Goal: Task Accomplishment & Management: Use online tool/utility

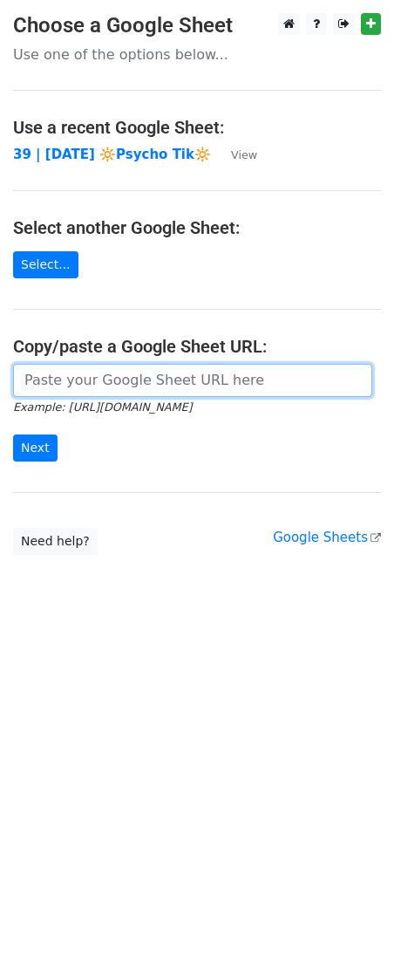
click at [132, 383] on input "url" at bounding box center [192, 380] width 359 height 33
paste input "[URL][DOMAIN_NAME]"
type input "[URL][DOMAIN_NAME]"
click at [13, 435] on input "Next" at bounding box center [35, 448] width 45 height 27
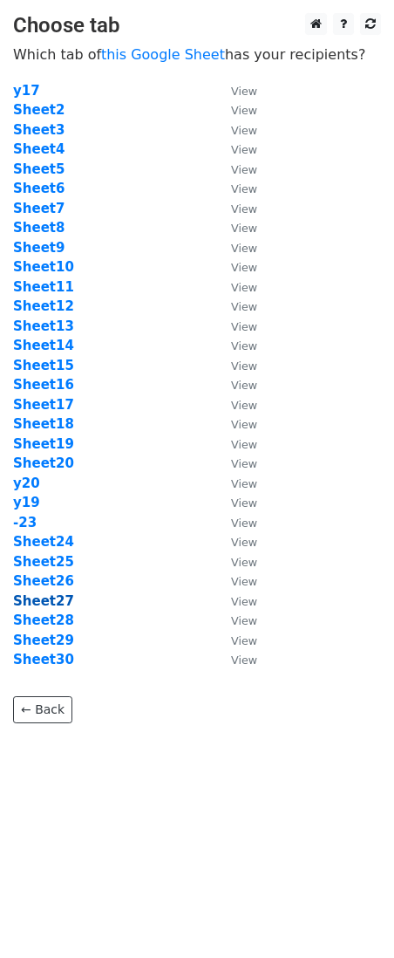
click at [56, 599] on strong "Sheet27" at bounding box center [43, 601] width 61 height 16
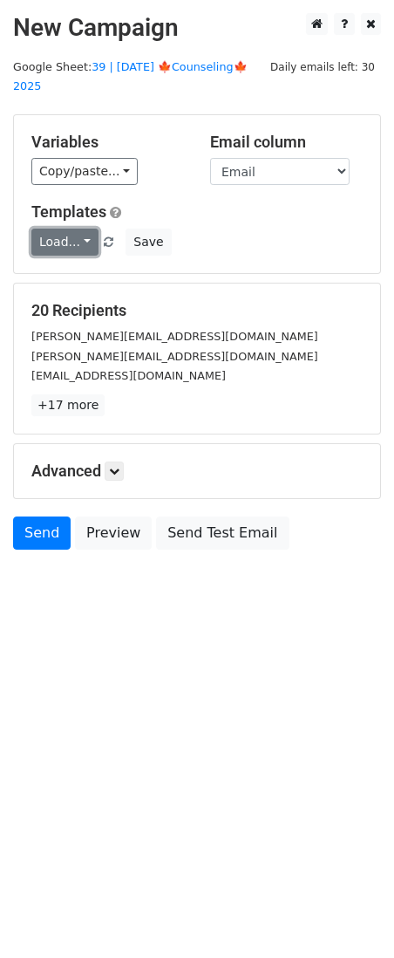
click at [64, 229] on link "Load..." at bounding box center [64, 242] width 67 height 27
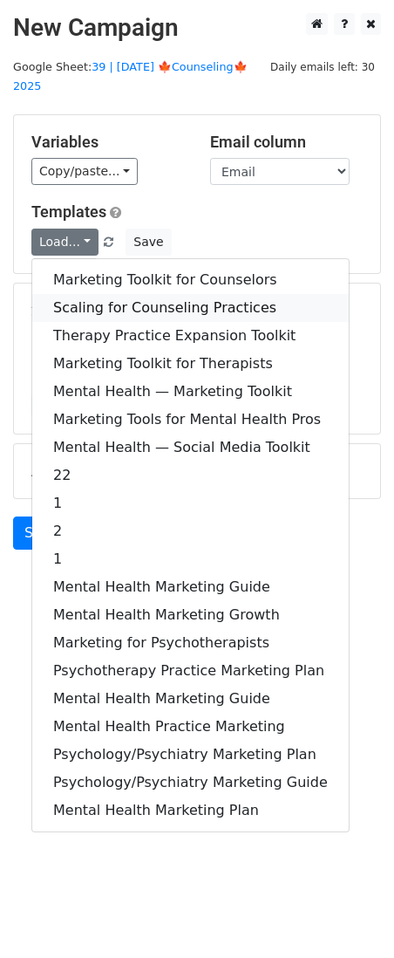
click at [84, 294] on link "Scaling for Counseling Practices" at bounding box center [190, 308] width 317 height 28
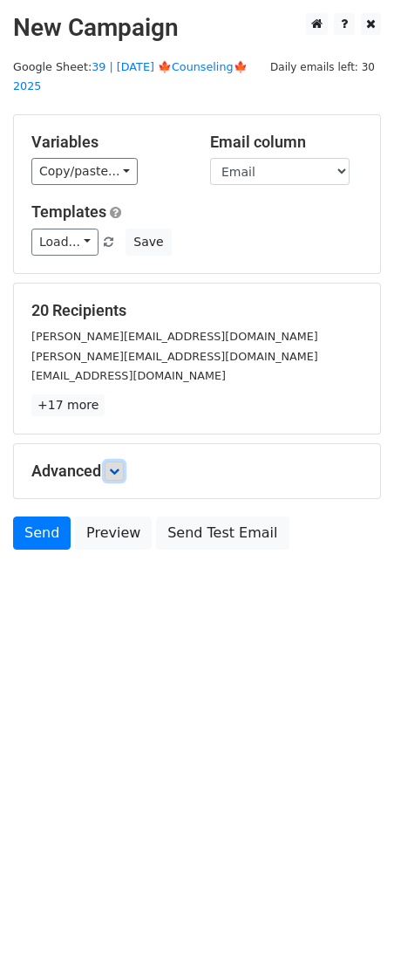
click at [110, 462] on link at bounding box center [114, 471] width 19 height 19
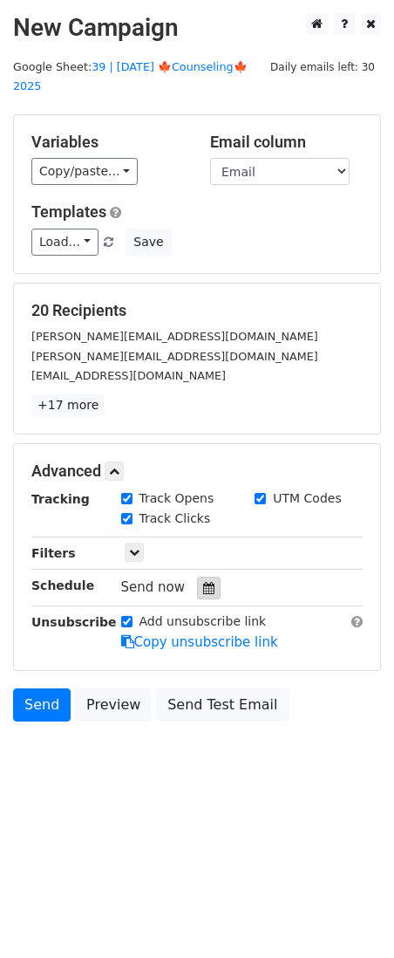
click at [205, 577] on div at bounding box center [209, 588] width 24 height 23
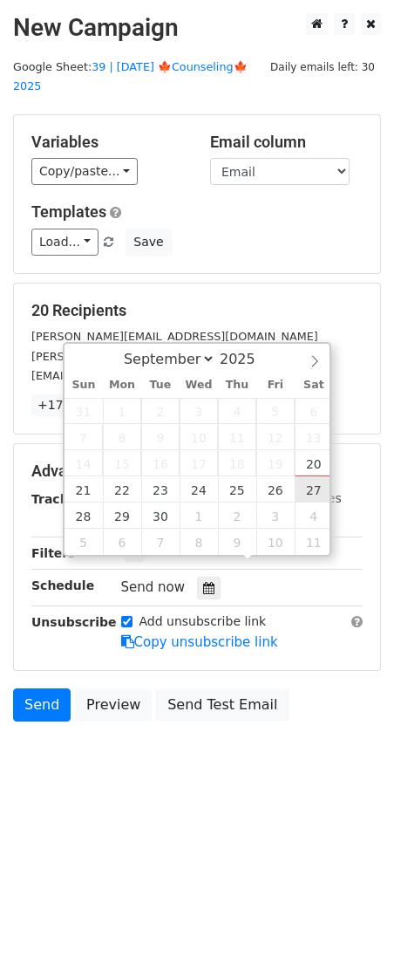
type input "2025-09-27 12:00"
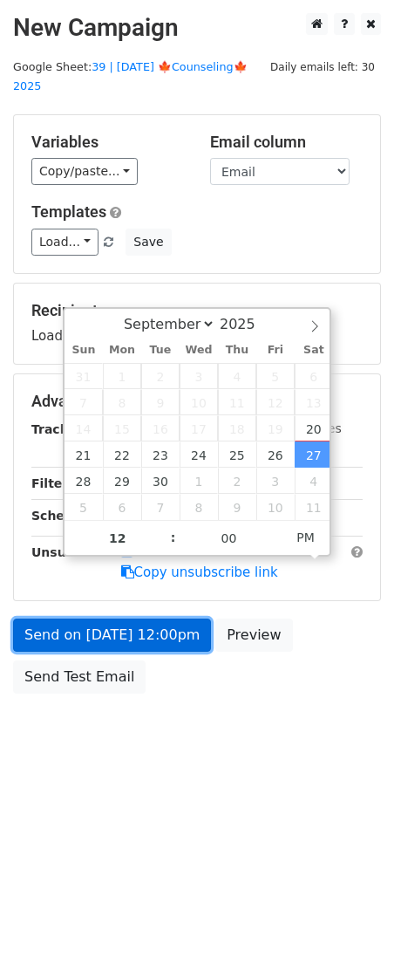
click at [172, 619] on link "Send on Sep 27 at 12:00pm" at bounding box center [112, 635] width 198 height 33
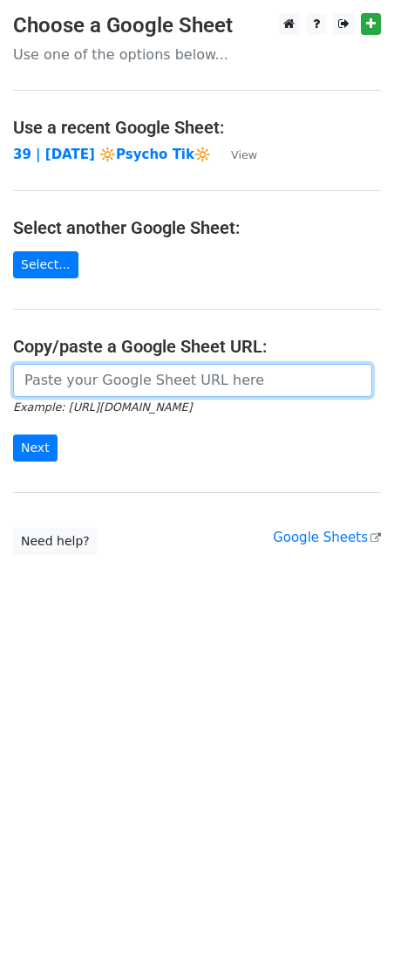
click at [93, 376] on input "url" at bounding box center [192, 380] width 359 height 33
paste input "[URL][DOMAIN_NAME]"
type input "[URL][DOMAIN_NAME]"
click at [13, 435] on input "Next" at bounding box center [35, 448] width 45 height 27
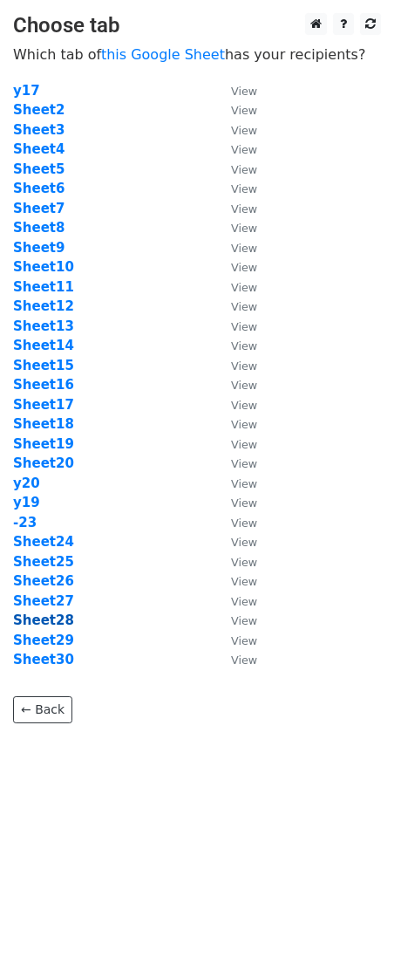
click at [54, 616] on strong "Sheet28" at bounding box center [43, 621] width 61 height 16
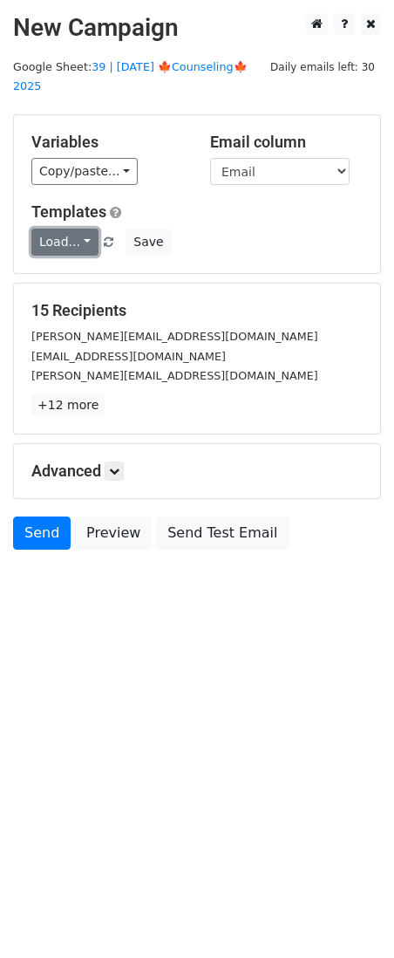
click at [75, 229] on link "Load..." at bounding box center [64, 242] width 67 height 27
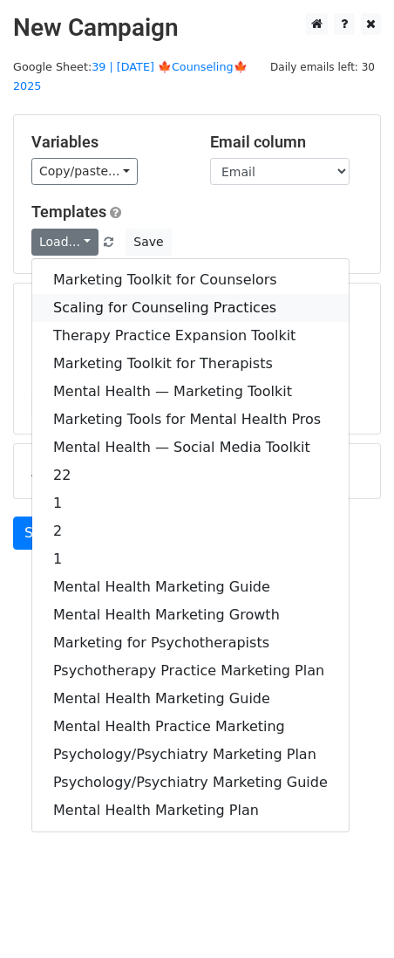
click at [91, 294] on link "Scaling for Counseling Practices" at bounding box center [190, 308] width 317 height 28
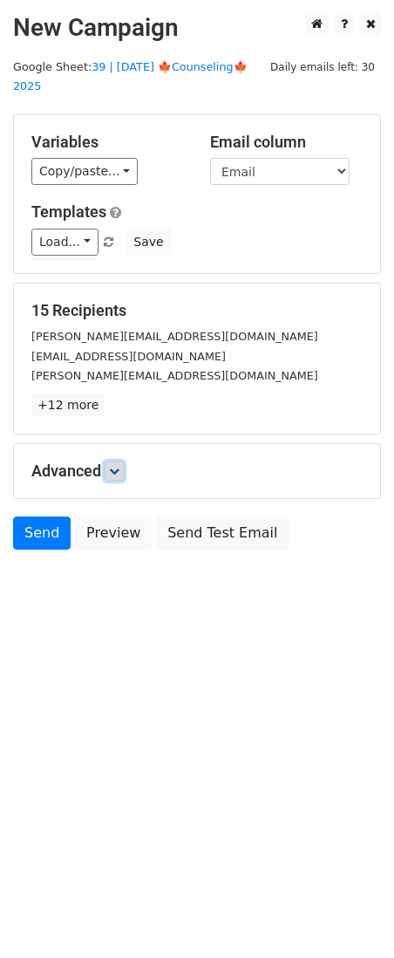
click at [113, 466] on icon at bounding box center [114, 471] width 10 height 10
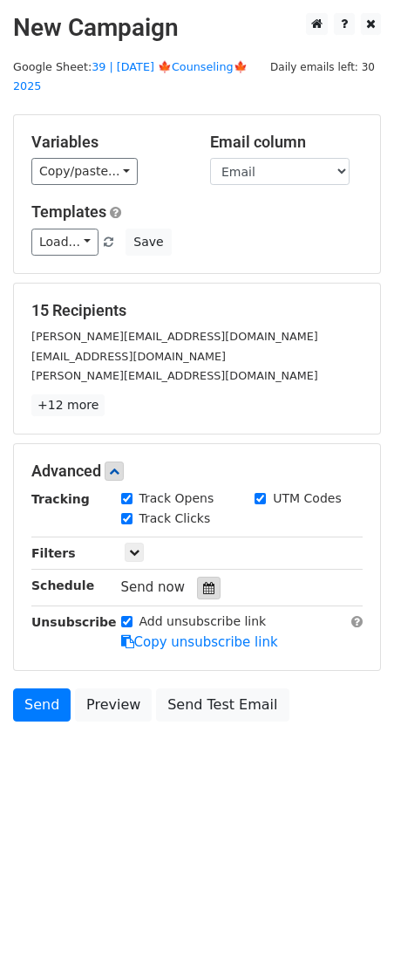
click at [203, 577] on div at bounding box center [209, 588] width 24 height 23
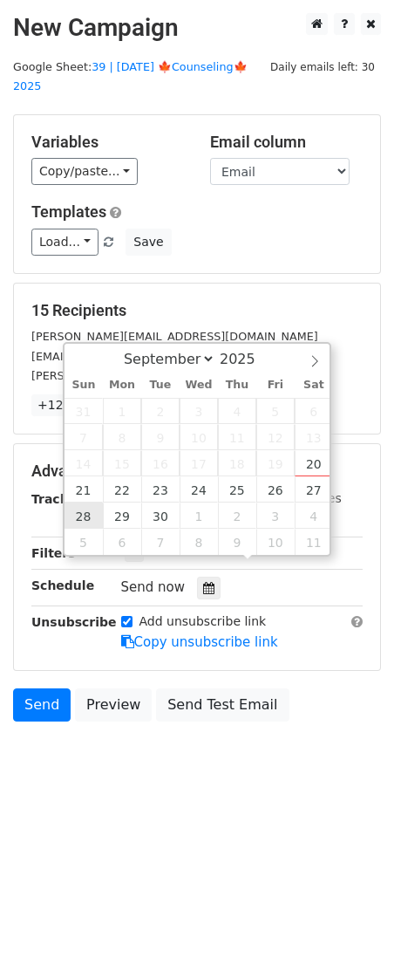
type input "2025-09-28 12:00"
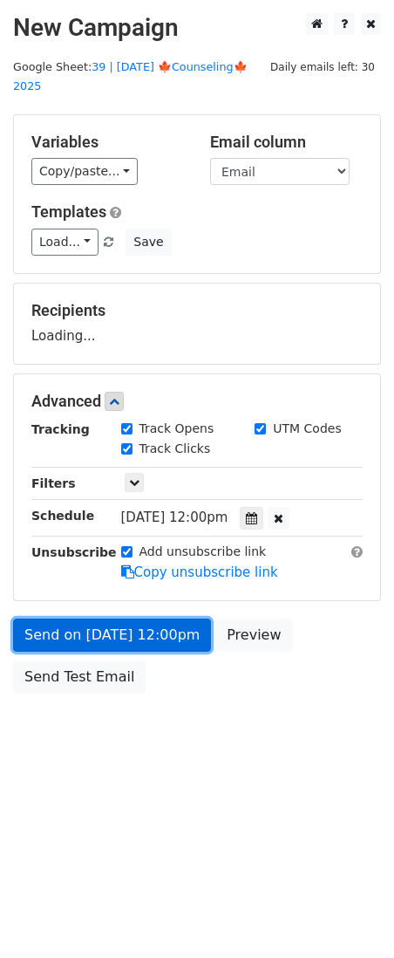
click at [103, 619] on link "Send on Sep 28 at 12:00pm" at bounding box center [112, 635] width 198 height 33
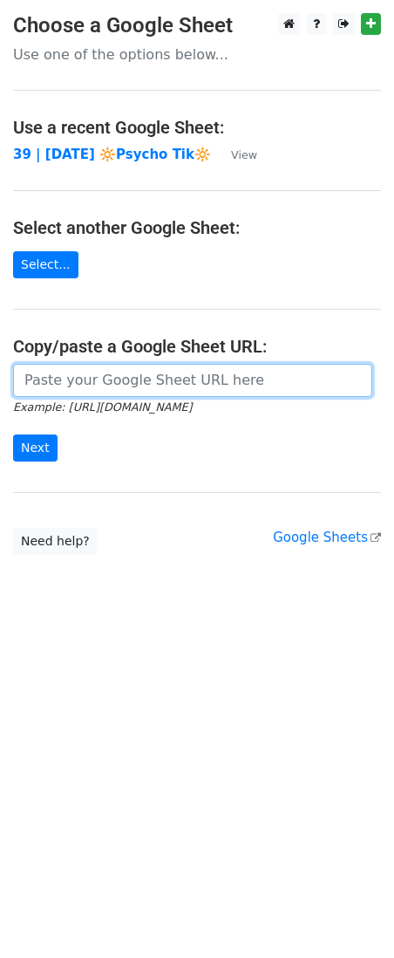
click at [106, 380] on input "url" at bounding box center [192, 380] width 359 height 33
paste input "https://docs.google.com/spreadsheets/d/1vHZgeOhxeonujOQjSVuOxuelIb5soNQq8Rts7rn…"
type input "https://docs.google.com/spreadsheets/d/1vHZgeOhxeonujOQjSVuOxuelIb5soNQq8Rts7rn…"
click at [13, 435] on input "Next" at bounding box center [35, 448] width 45 height 27
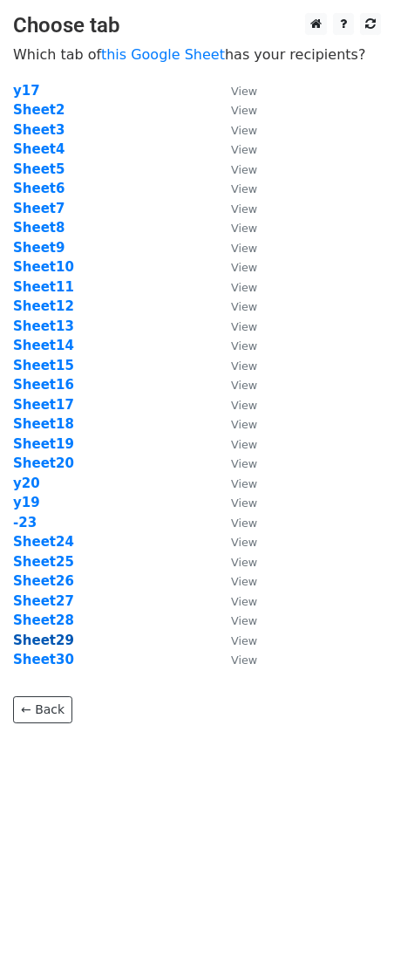
click at [49, 637] on strong "Sheet29" at bounding box center [43, 641] width 61 height 16
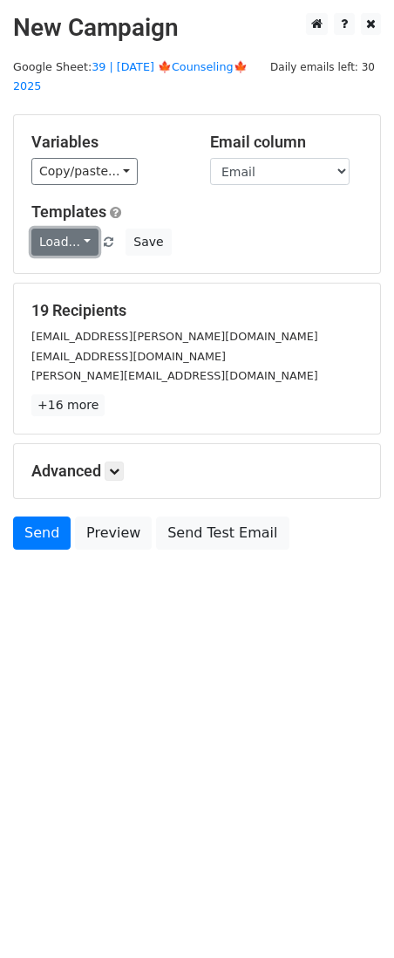
click at [80, 229] on link "Load..." at bounding box center [64, 242] width 67 height 27
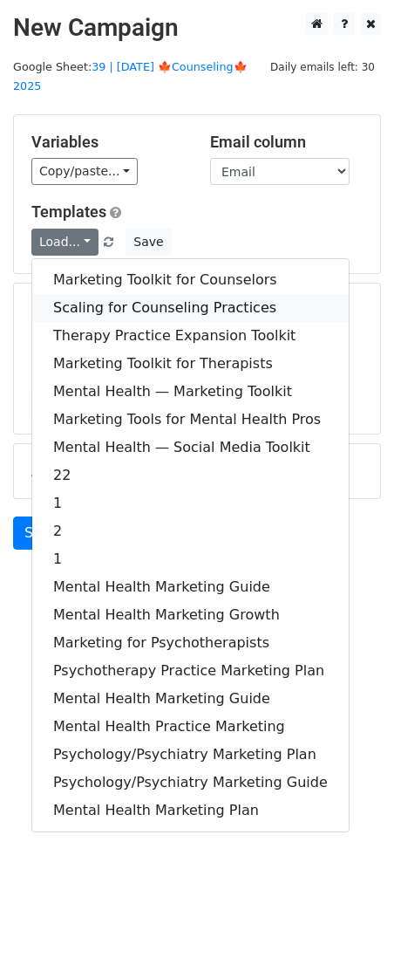
click at [118, 294] on link "Scaling for Counseling Practices" at bounding box center [190, 308] width 317 height 28
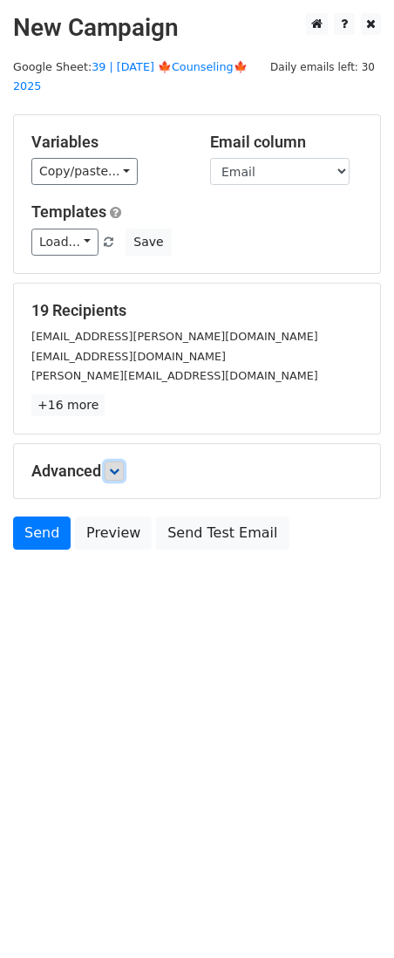
click at [120, 466] on icon at bounding box center [114, 471] width 10 height 10
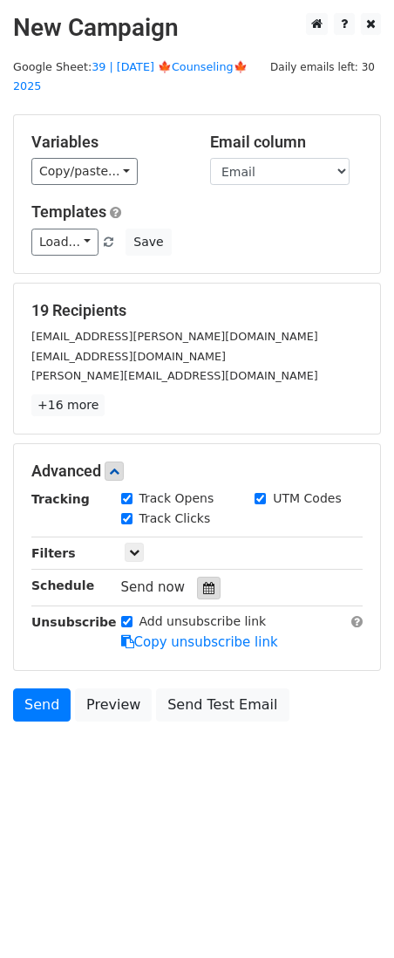
click at [203, 582] on icon at bounding box center [208, 588] width 11 height 12
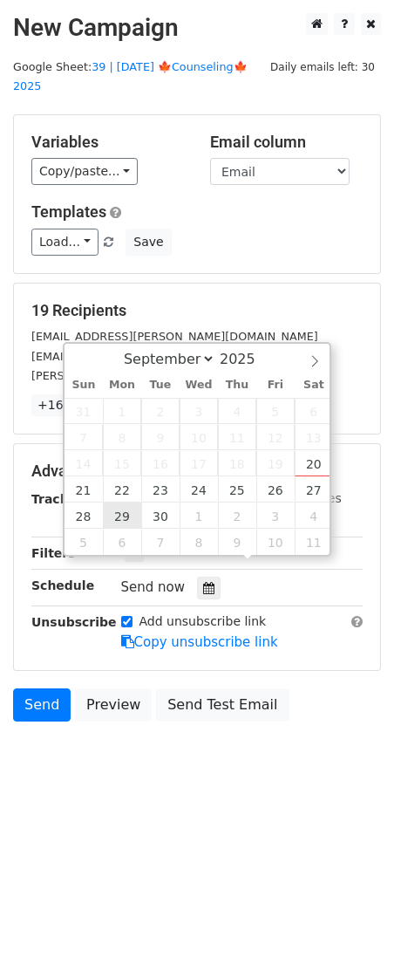
type input "2025-09-29 12:00"
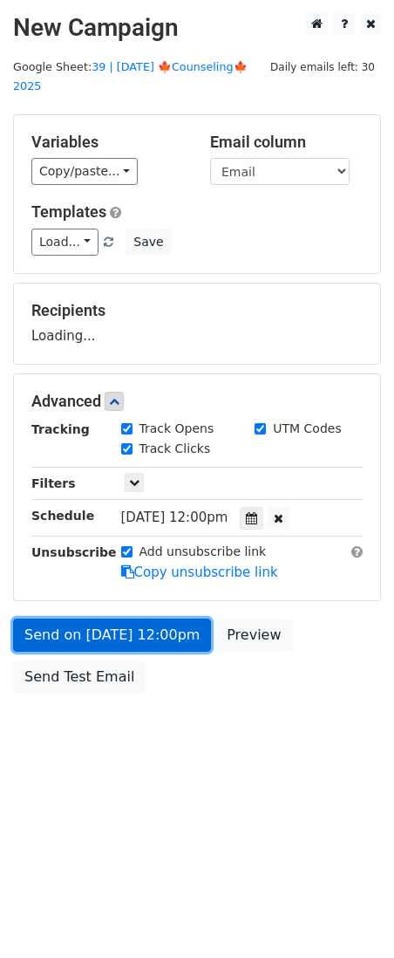
click at [121, 619] on link "Send on Sep 29 at 12:00pm" at bounding box center [112, 635] width 198 height 33
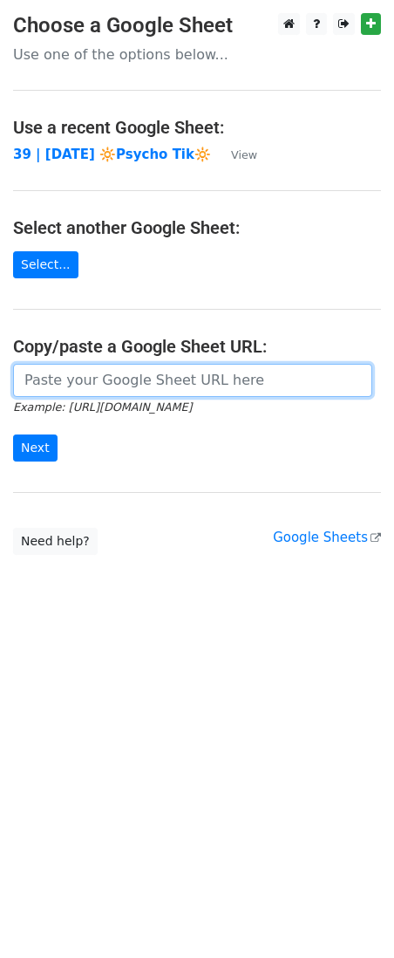
click at [81, 383] on input "url" at bounding box center [192, 380] width 359 height 33
paste input "[URL][DOMAIN_NAME]"
type input "[URL][DOMAIN_NAME]"
click at [13, 435] on input "Next" at bounding box center [35, 448] width 45 height 27
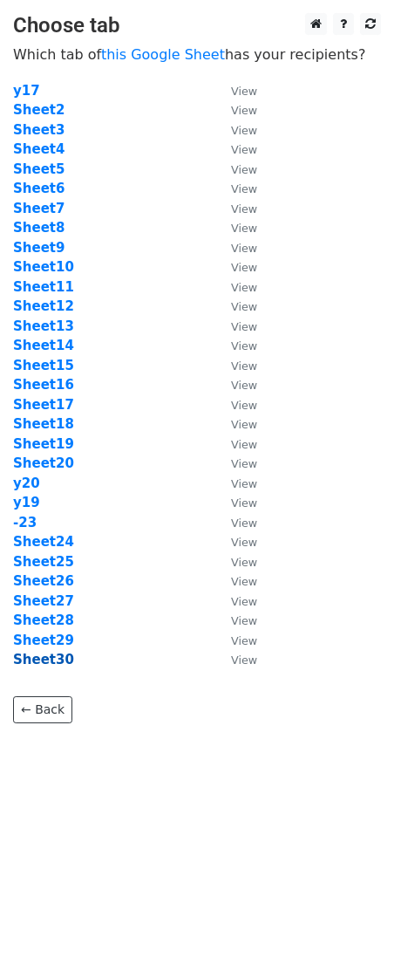
click at [51, 652] on strong "Sheet30" at bounding box center [43, 660] width 61 height 16
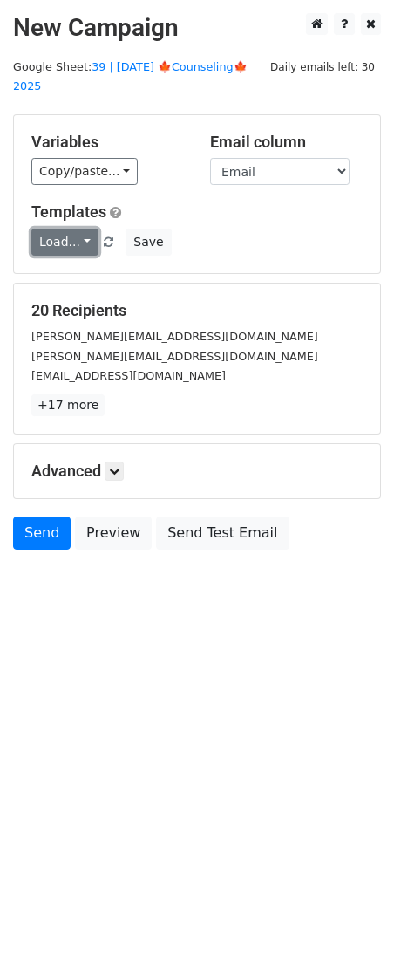
click at [65, 229] on link "Load..." at bounding box center [64, 242] width 67 height 27
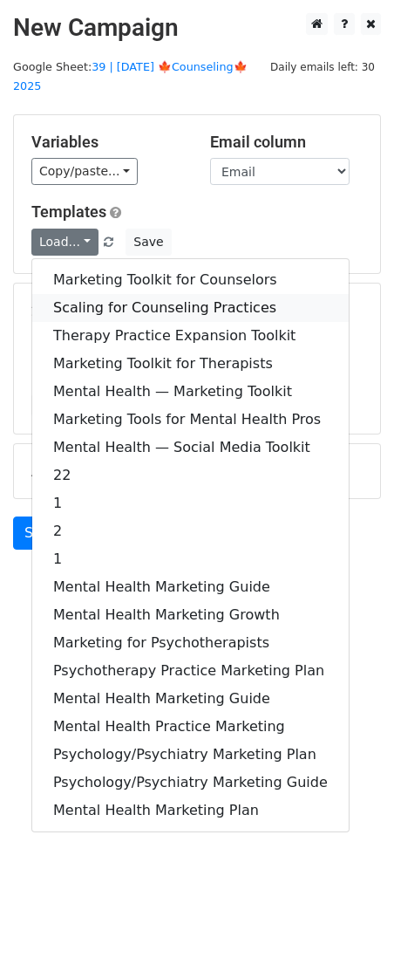
click at [120, 294] on link "Scaling for Counseling Practices" at bounding box center [190, 308] width 317 height 28
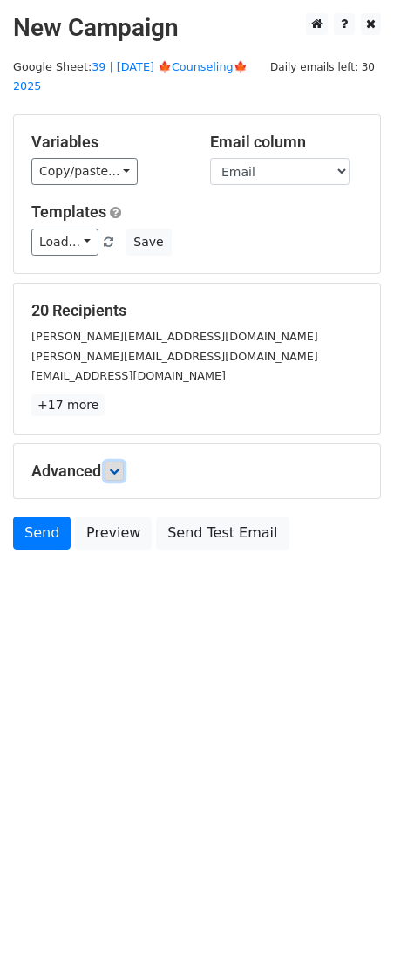
click at [114, 466] on icon at bounding box center [114, 471] width 10 height 10
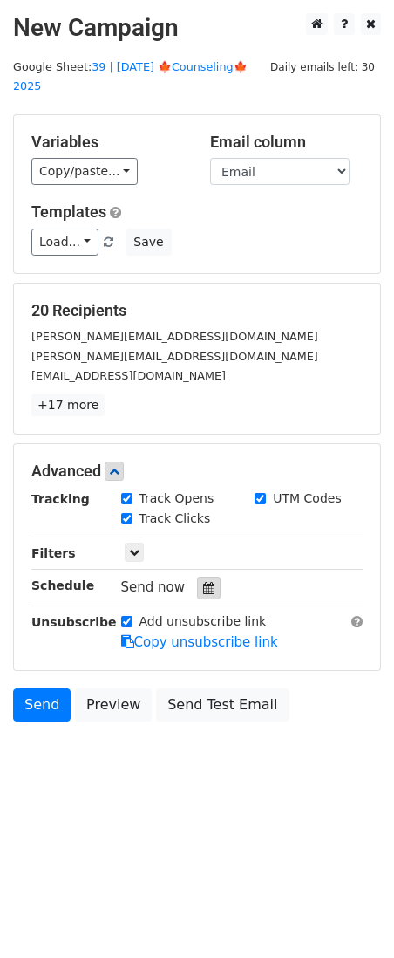
click at [203, 582] on icon at bounding box center [208, 588] width 11 height 12
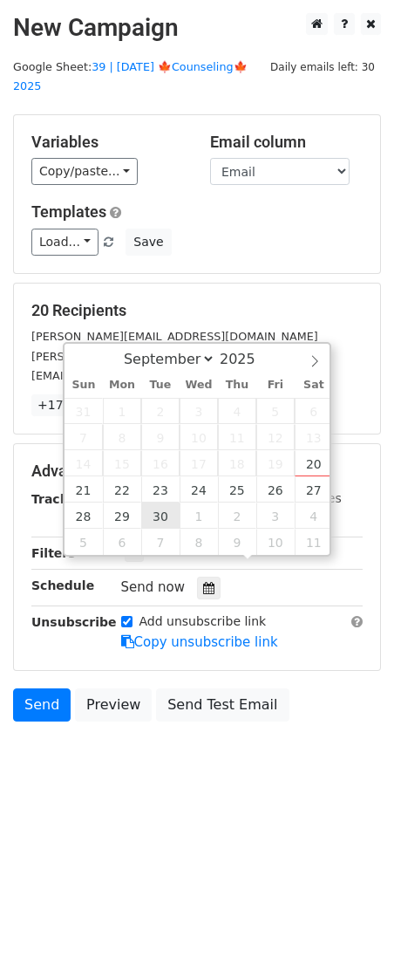
type input "[DATE] 12:00"
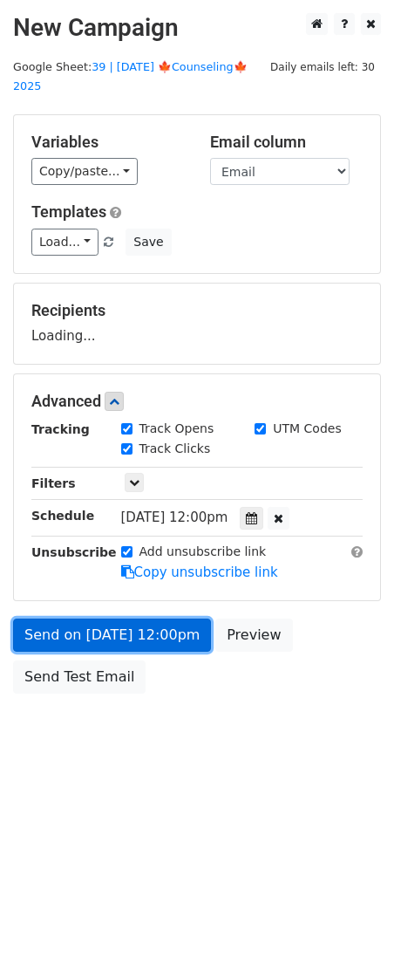
click at [129, 619] on link "Send on [DATE] 12:00pm" at bounding box center [112, 635] width 198 height 33
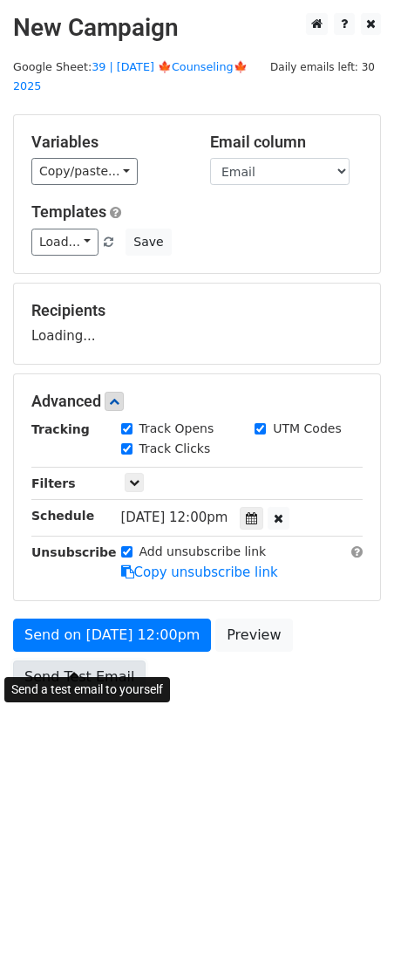
click at [95, 661] on link "Send Test Email" at bounding box center [79, 677] width 133 height 33
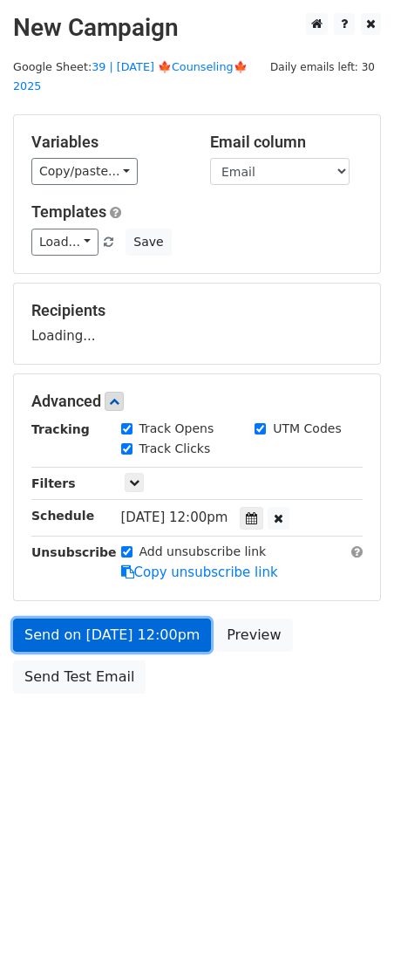
click at [110, 619] on link "Send on [DATE] 12:00pm" at bounding box center [112, 635] width 198 height 33
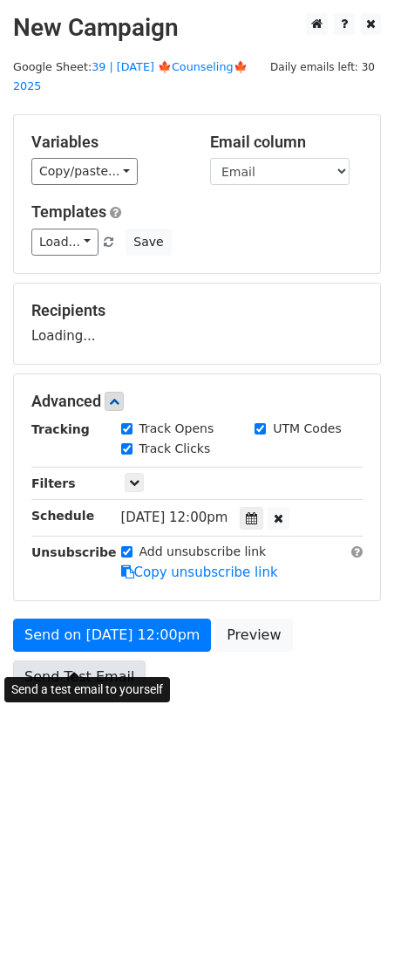
click at [88, 661] on link "Send Test Email" at bounding box center [79, 677] width 133 height 33
click at [85, 661] on link "Send Test Email" at bounding box center [79, 677] width 133 height 33
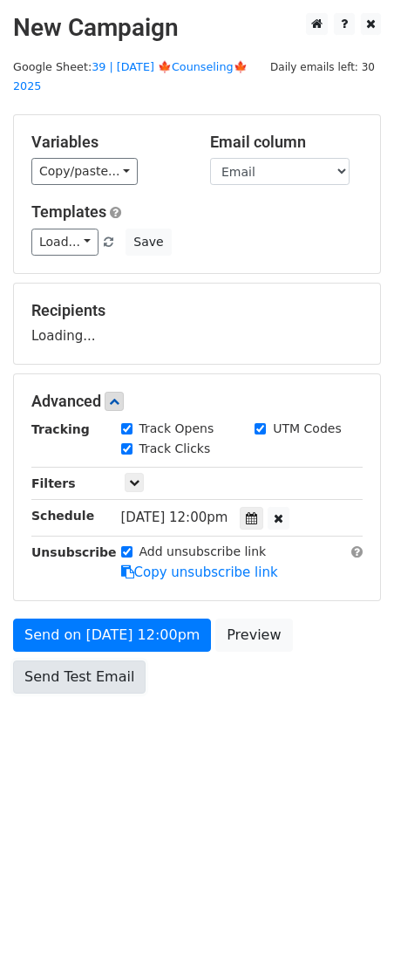
click at [70, 661] on link "Send Test Email" at bounding box center [79, 677] width 133 height 33
